Goal: Browse casually

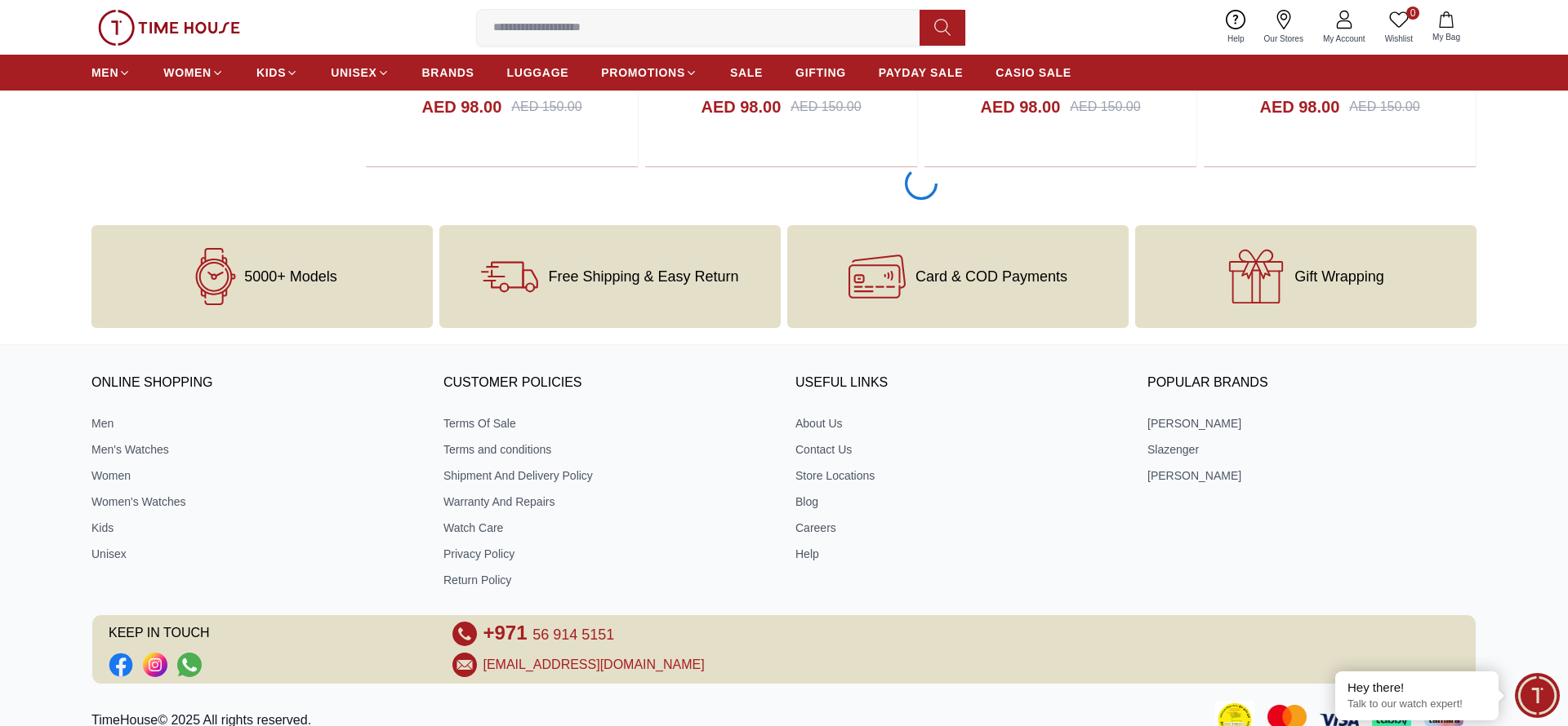
scroll to position [2706, 0]
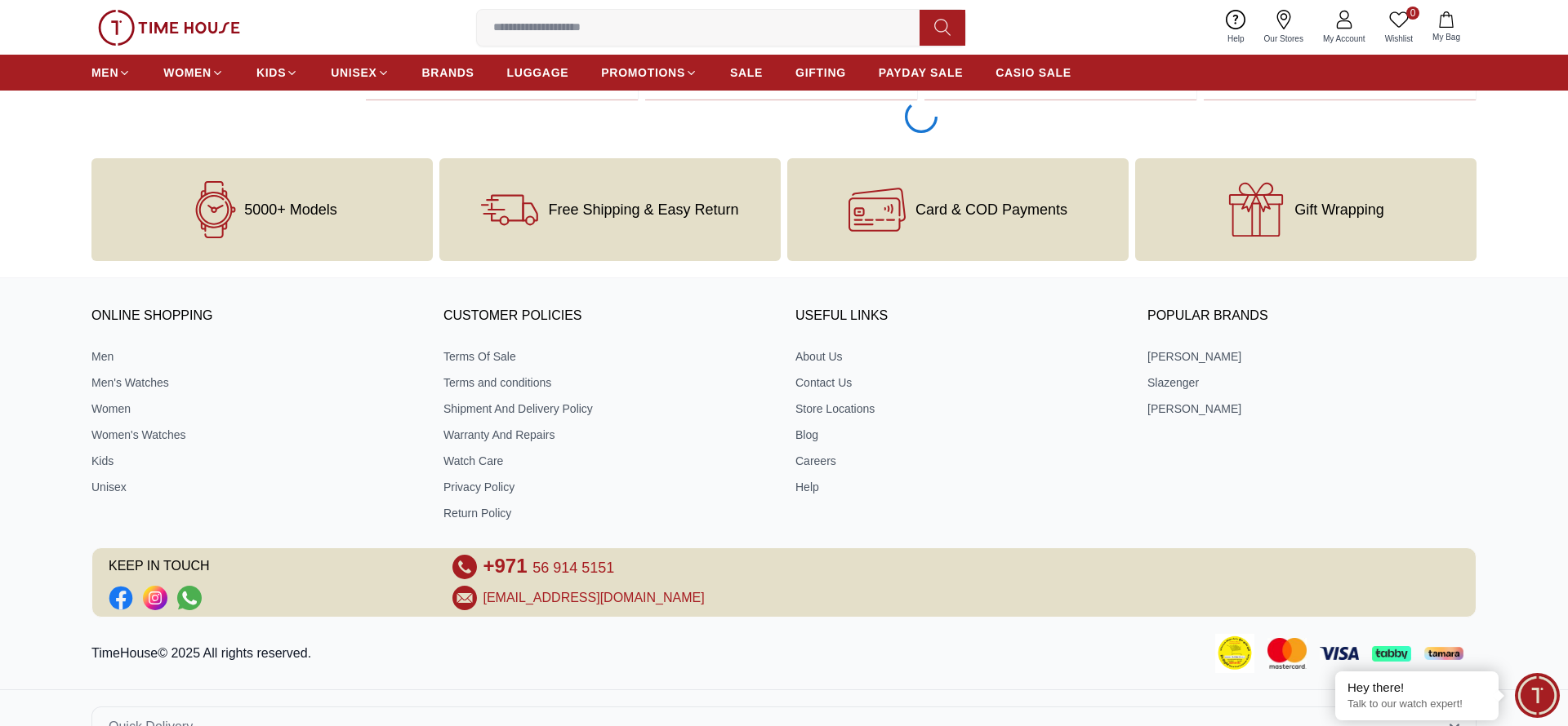
scroll to position [5237, 0]
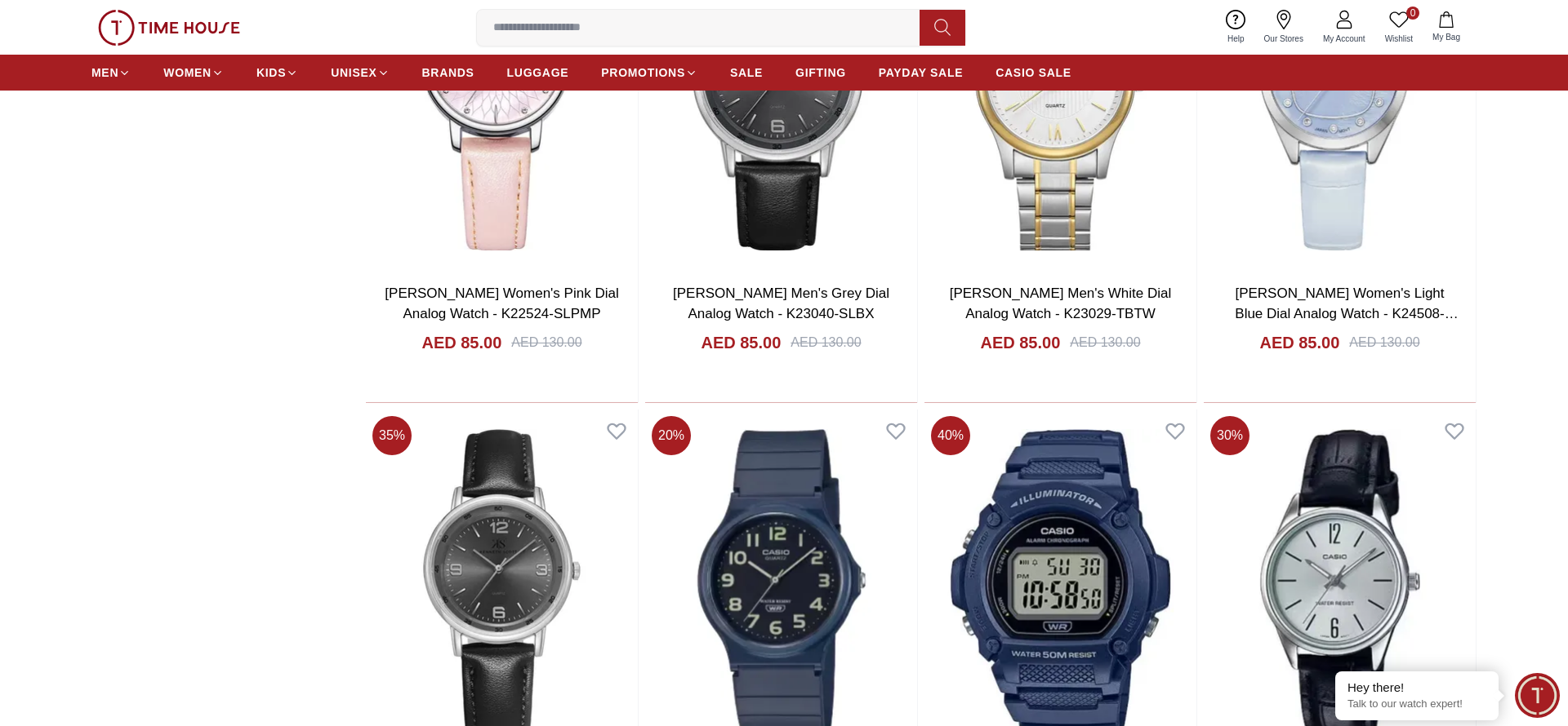
scroll to position [10300, 0]
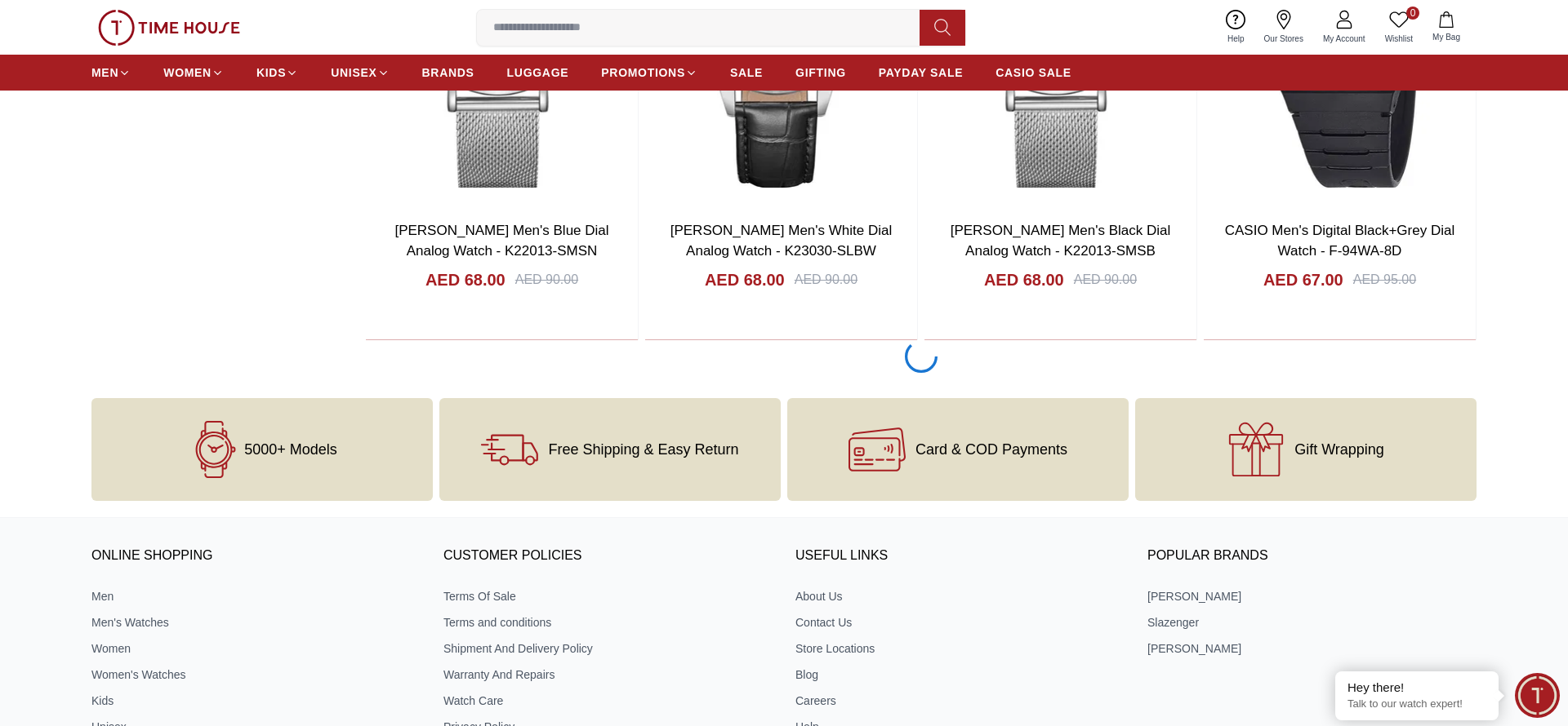
scroll to position [15363, 0]
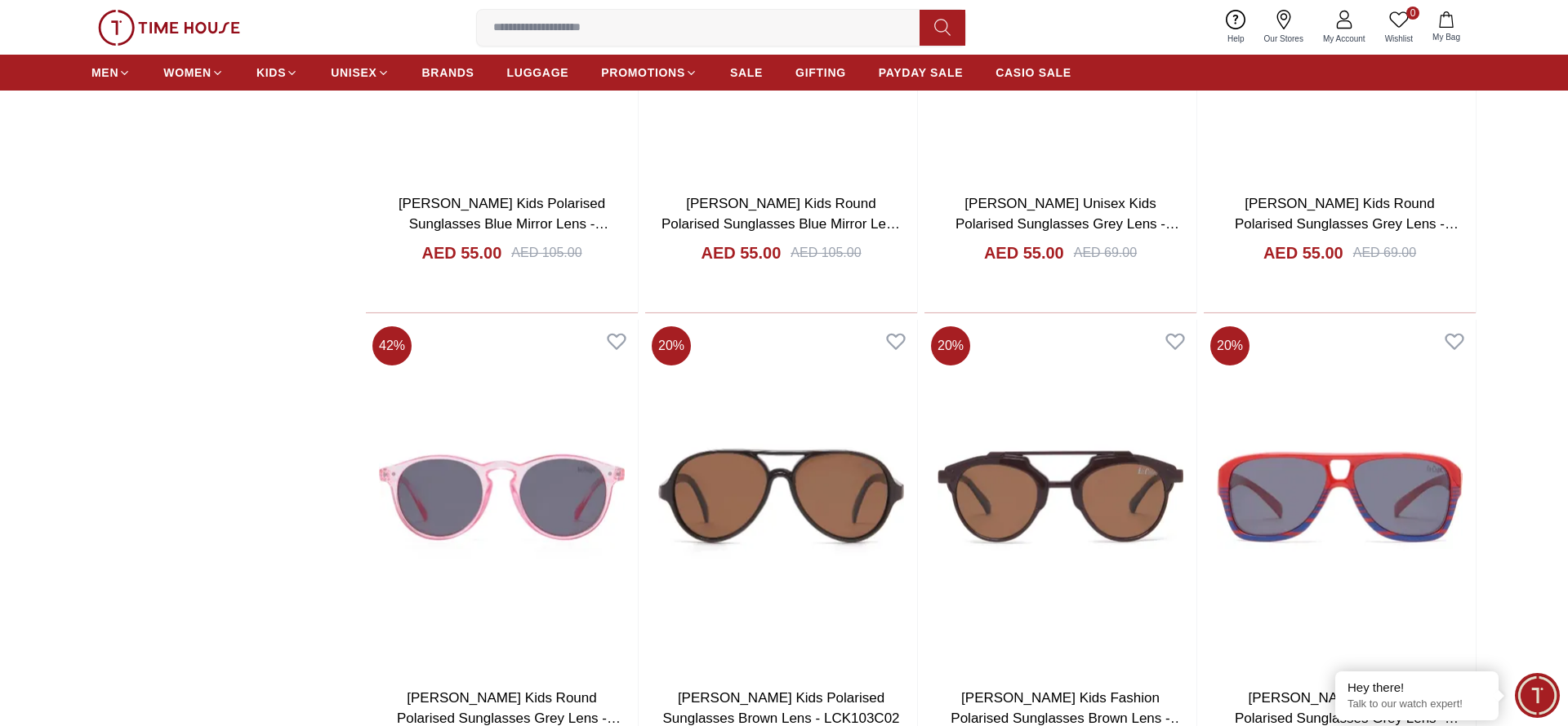
scroll to position [20425, 0]
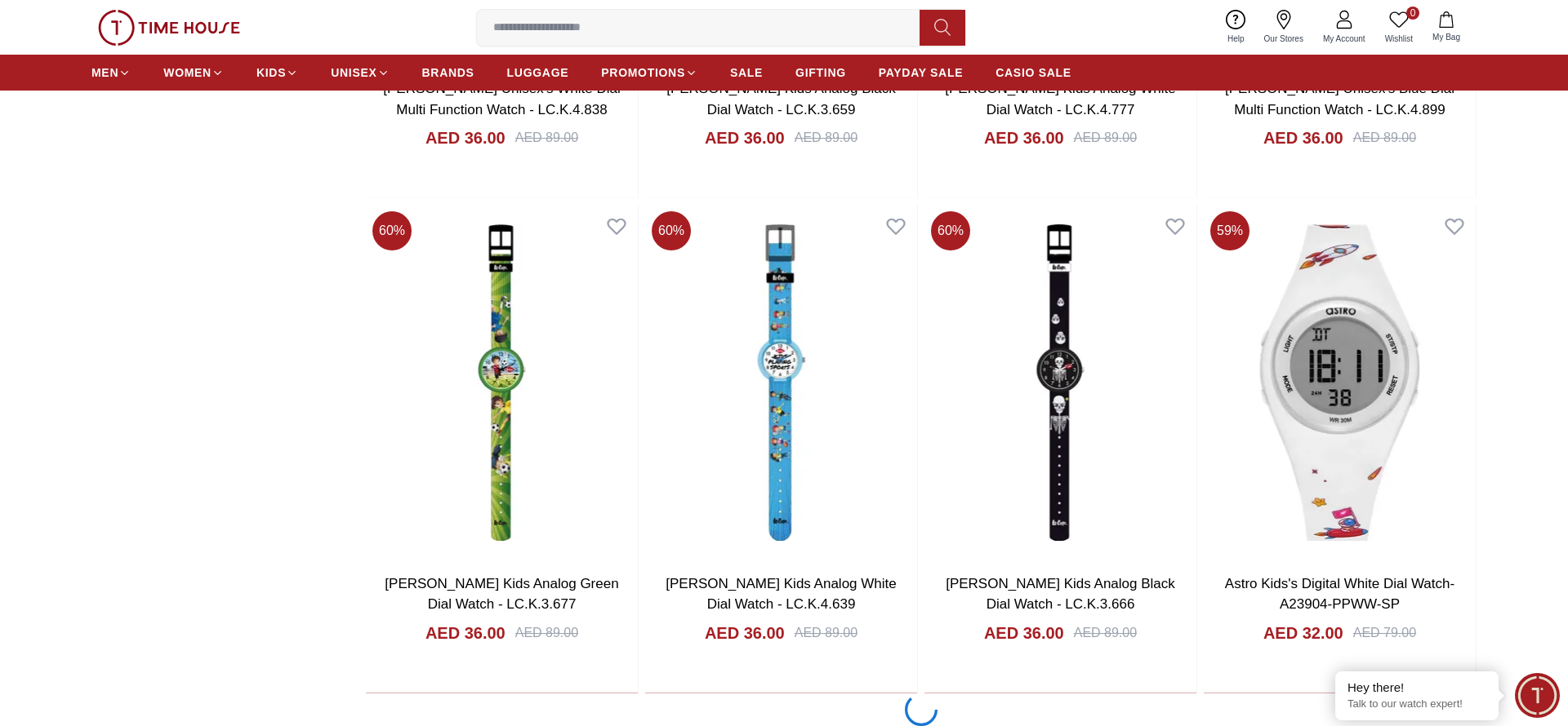
scroll to position [25488, 0]
